Goal: Use online tool/utility

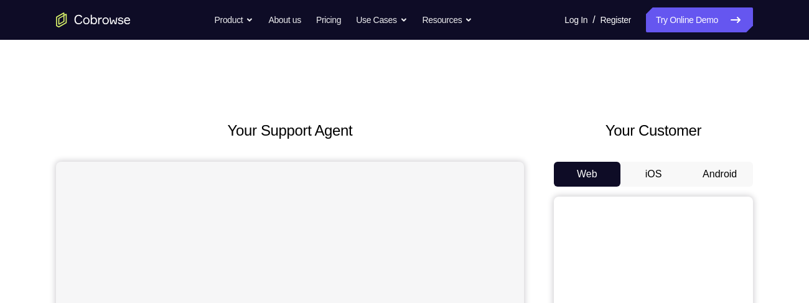
click at [715, 174] on button "Android" at bounding box center [720, 174] width 67 height 25
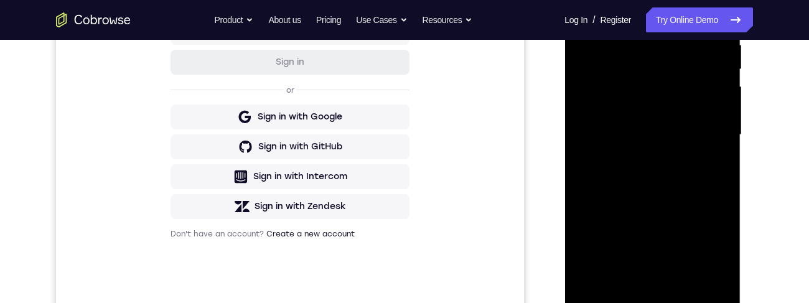
click at [654, 298] on div at bounding box center [652, 135] width 157 height 349
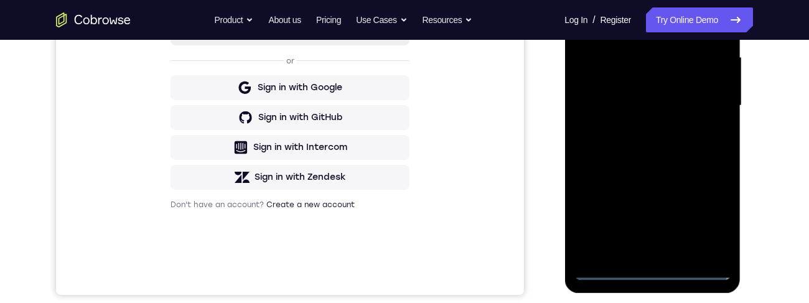
scroll to position [271, 0]
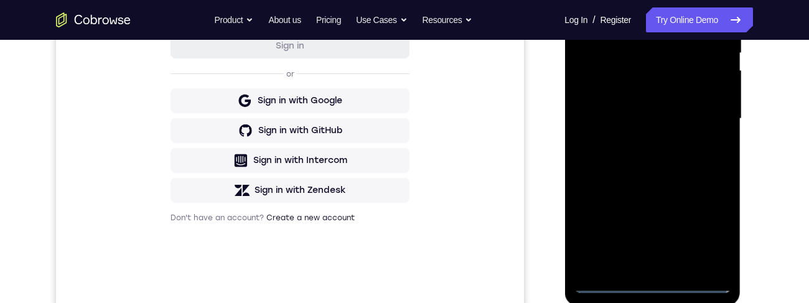
click at [655, 286] on div at bounding box center [652, 119] width 157 height 349
click at [707, 233] on div at bounding box center [652, 119] width 157 height 349
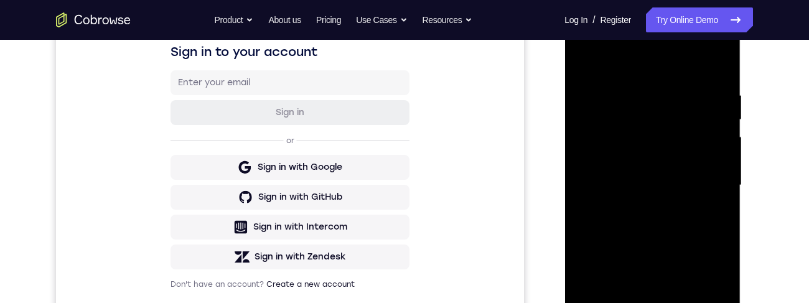
click at [622, 72] on div at bounding box center [652, 185] width 157 height 349
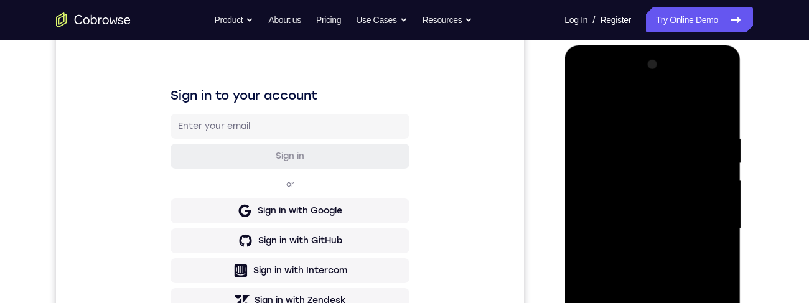
scroll to position [162, 0]
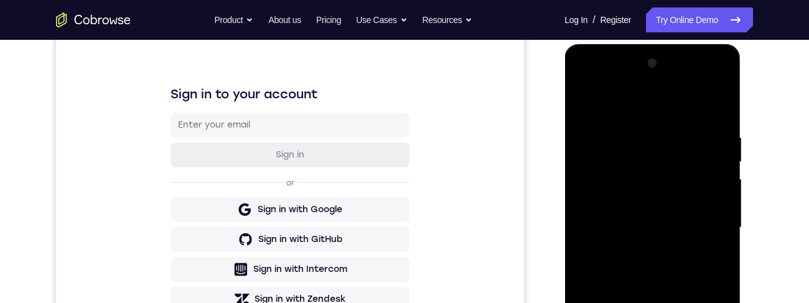
click at [704, 232] on div at bounding box center [652, 228] width 157 height 349
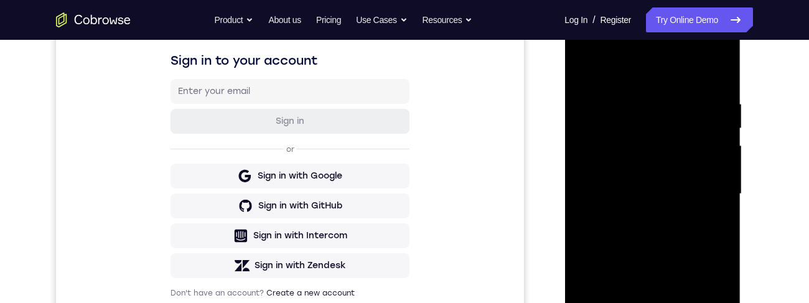
scroll to position [196, 0]
click at [637, 303] on div at bounding box center [652, 193] width 157 height 349
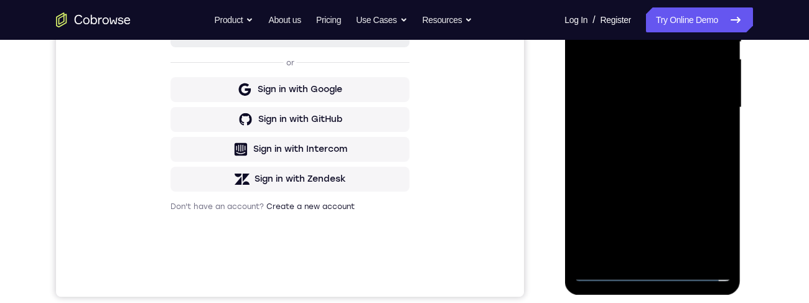
click at [677, 91] on div at bounding box center [652, 107] width 157 height 349
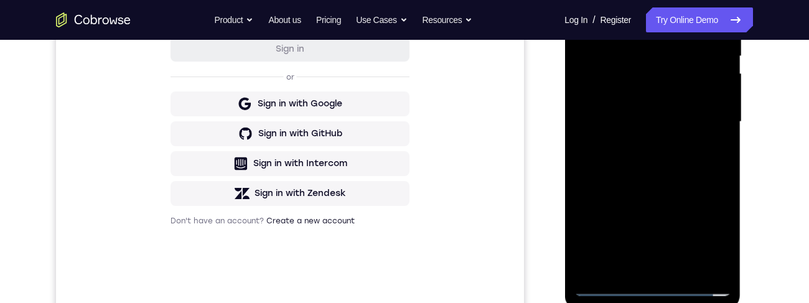
click at [631, 100] on div at bounding box center [652, 122] width 157 height 349
click at [660, 130] on div at bounding box center [652, 122] width 157 height 349
click at [666, 122] on div at bounding box center [652, 122] width 157 height 349
click at [664, 169] on div at bounding box center [652, 122] width 157 height 349
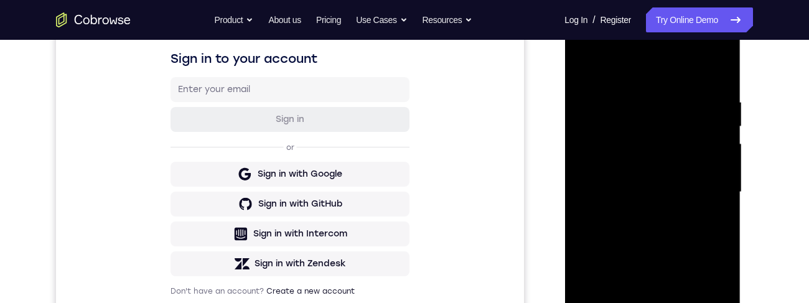
scroll to position [197, 0]
click at [633, 97] on div at bounding box center [652, 193] width 157 height 349
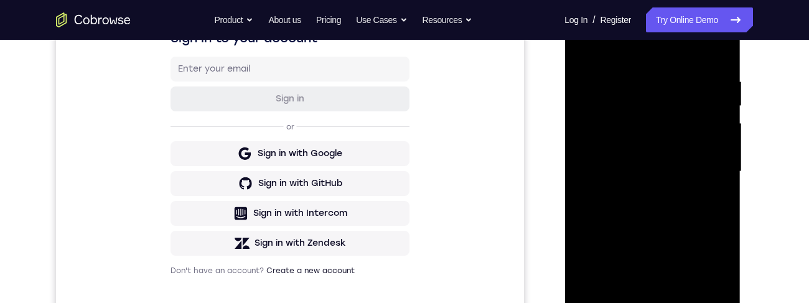
scroll to position [237, 0]
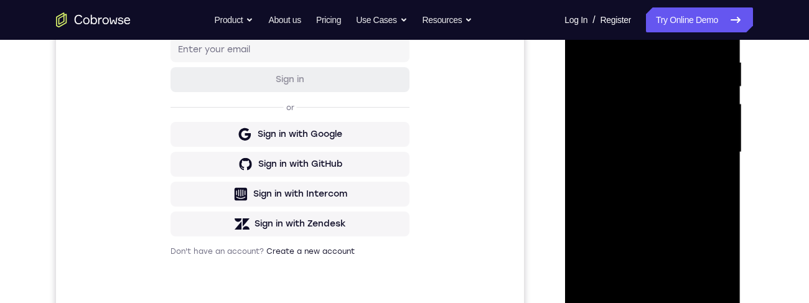
click at [698, 182] on div at bounding box center [652, 152] width 157 height 349
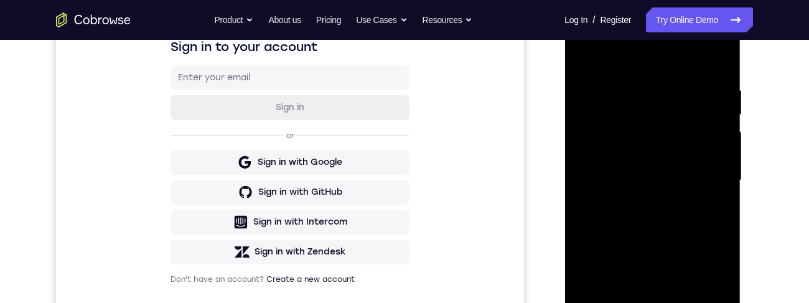
scroll to position [211, 0]
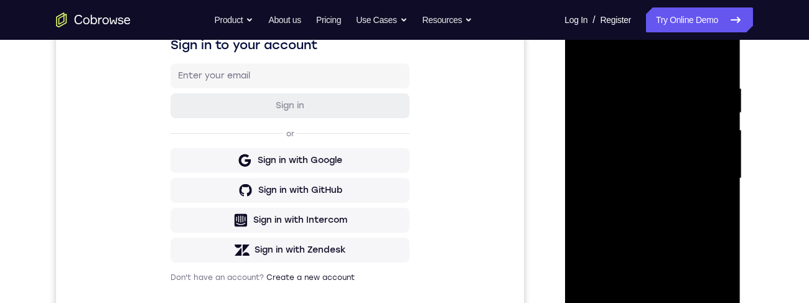
click at [699, 198] on div at bounding box center [652, 178] width 157 height 349
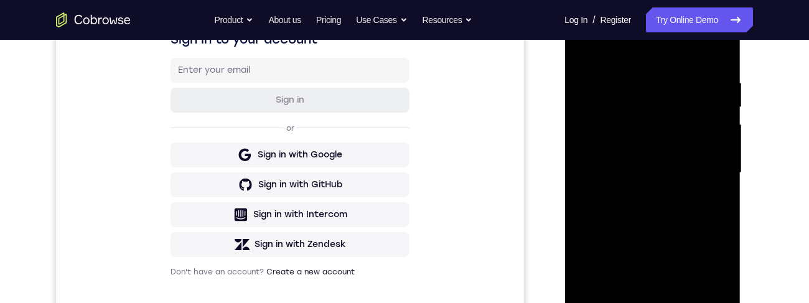
click at [707, 191] on div at bounding box center [652, 173] width 157 height 349
click at [712, 207] on div at bounding box center [652, 173] width 157 height 349
click at [702, 210] on div at bounding box center [652, 173] width 157 height 349
click at [700, 197] on div at bounding box center [652, 173] width 157 height 349
click at [715, 184] on div at bounding box center [652, 173] width 157 height 349
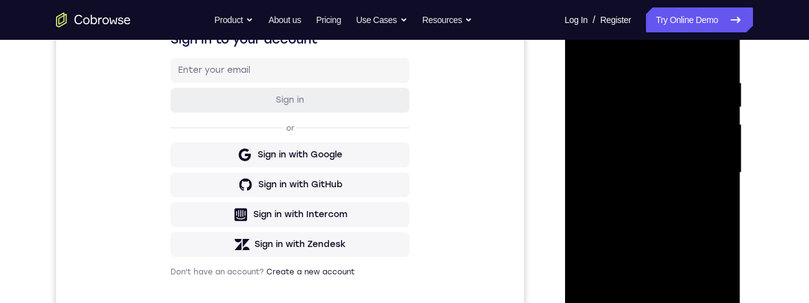
click at [710, 186] on div at bounding box center [652, 173] width 157 height 349
click at [705, 190] on div at bounding box center [652, 173] width 157 height 349
click at [722, 192] on div at bounding box center [652, 173] width 157 height 349
click at [713, 195] on div at bounding box center [652, 173] width 157 height 349
click at [717, 189] on div at bounding box center [652, 173] width 157 height 349
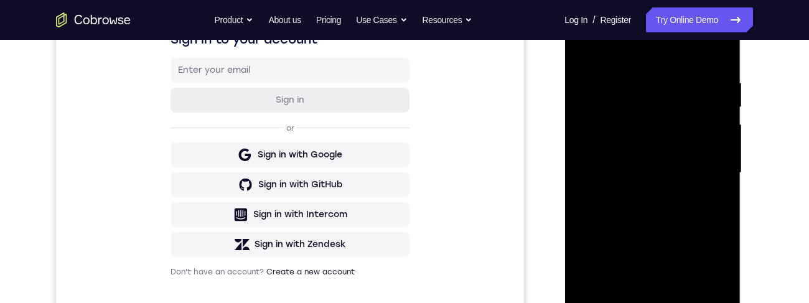
click at [708, 192] on div at bounding box center [652, 173] width 157 height 349
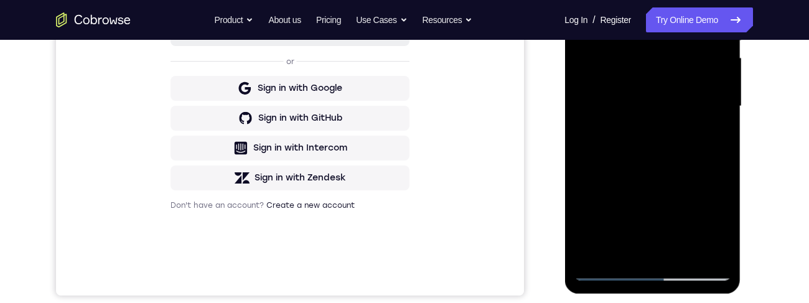
scroll to position [220, 0]
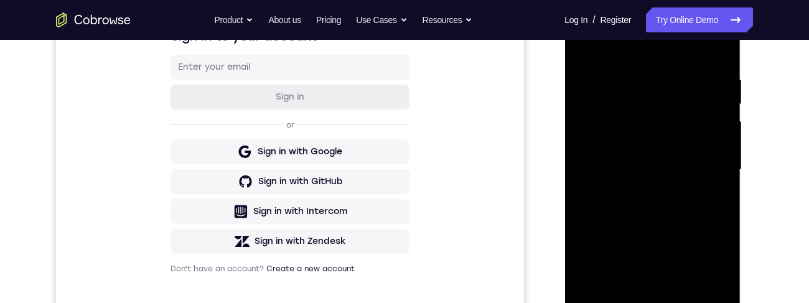
click at [692, 162] on div at bounding box center [652, 170] width 157 height 349
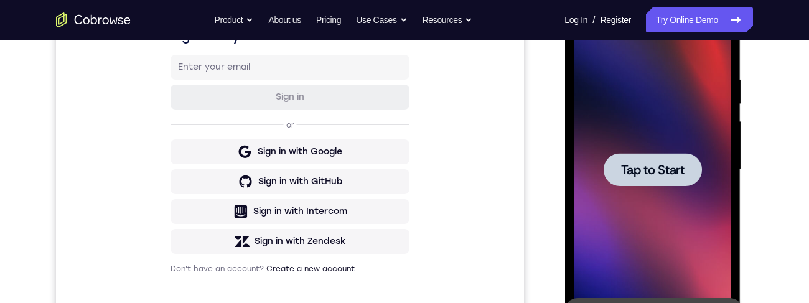
scroll to position [210, 0]
